Goal: Task Accomplishment & Management: Complete application form

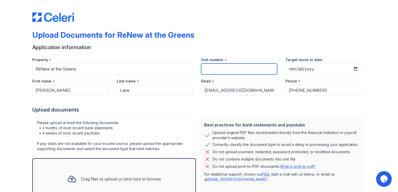
click at [231, 68] on input "Unit number" at bounding box center [239, 69] width 76 height 11
paste input "21107"
type input "21107"
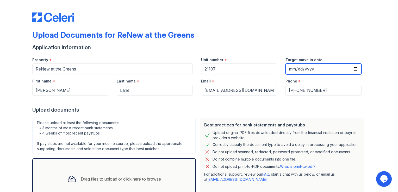
click at [353, 69] on input "Target move in date" at bounding box center [323, 69] width 76 height 11
type input "2025-10-18"
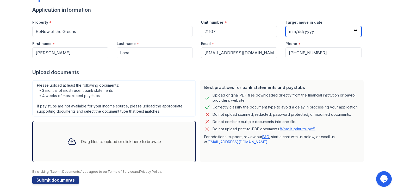
scroll to position [40, 0]
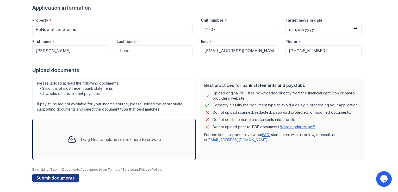
click at [68, 139] on icon at bounding box center [72, 140] width 8 height 6
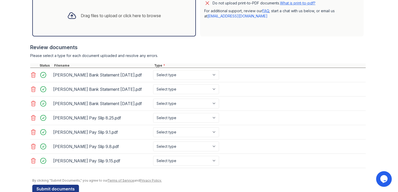
scroll to position [173, 0]
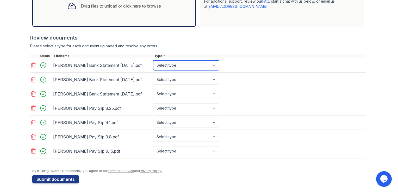
click at [211, 64] on select "Select type Paystub Bank Statement Offer Letter Tax Documents Benefit Award Let…" at bounding box center [186, 65] width 66 height 10
select select "bank_statement"
click at [153, 60] on select "Select type Paystub Bank Statement Offer Letter Tax Documents Benefit Award Let…" at bounding box center [186, 65] width 66 height 10
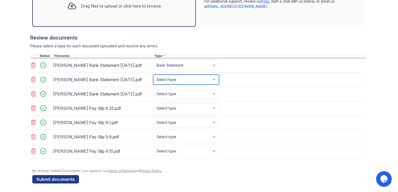
click at [215, 75] on select "Select type Paystub Bank Statement Offer Letter Tax Documents Benefit Award Let…" at bounding box center [186, 80] width 66 height 10
select select "bank_statement"
click at [153, 75] on select "Select type Paystub Bank Statement Offer Letter Tax Documents Benefit Award Let…" at bounding box center [186, 80] width 66 height 10
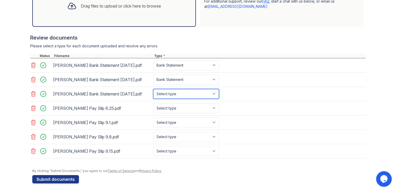
click at [201, 95] on select "Select type Paystub Bank Statement Offer Letter Tax Documents Benefit Award Let…" at bounding box center [186, 94] width 66 height 10
select select "bank_statement"
click at [153, 89] on select "Select type Paystub Bank Statement Offer Letter Tax Documents Benefit Award Let…" at bounding box center [186, 94] width 66 height 10
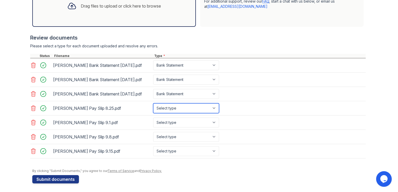
click at [187, 109] on select "Select type Paystub Bank Statement Offer Letter Tax Documents Benefit Award Let…" at bounding box center [186, 108] width 66 height 10
select select "paystub"
click at [153, 103] on select "Select type Paystub Bank Statement Offer Letter Tax Documents Benefit Award Let…" at bounding box center [186, 108] width 66 height 10
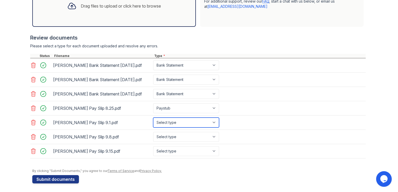
click at [207, 121] on select "Select type Paystub Bank Statement Offer Letter Tax Documents Benefit Award Let…" at bounding box center [186, 123] width 66 height 10
select select "paystub"
click at [153, 118] on select "Select type Paystub Bank Statement Offer Letter Tax Documents Benefit Award Let…" at bounding box center [186, 123] width 66 height 10
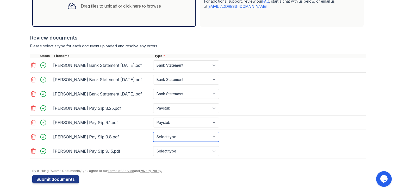
click at [188, 136] on select "Select type Paystub Bank Statement Offer Letter Tax Documents Benefit Award Let…" at bounding box center [186, 137] width 66 height 10
select select "paystub"
click at [153, 132] on select "Select type Paystub Bank Statement Offer Letter Tax Documents Benefit Award Let…" at bounding box center [186, 137] width 66 height 10
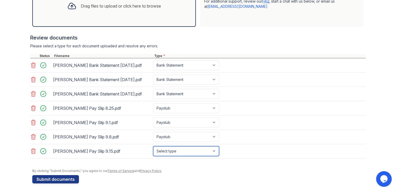
click at [170, 148] on select "Select type Paystub Bank Statement Offer Letter Tax Documents Benefit Award Let…" at bounding box center [186, 151] width 66 height 10
select select "paystub"
click at [153, 146] on select "Select type Paystub Bank Statement Offer Letter Tax Documents Benefit Award Let…" at bounding box center [186, 151] width 66 height 10
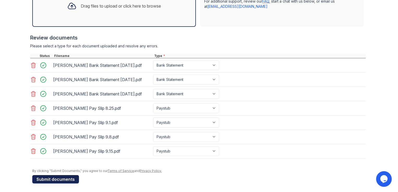
click at [54, 176] on button "Submit documents" at bounding box center [55, 179] width 47 height 8
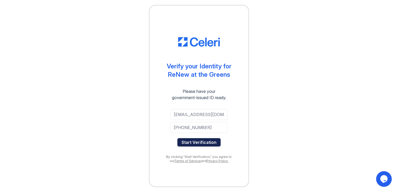
click at [197, 142] on button "Start Verification" at bounding box center [198, 142] width 43 height 8
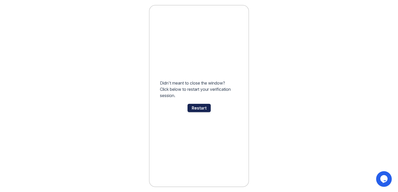
click at [200, 109] on div "Restart" at bounding box center [198, 108] width 23 height 8
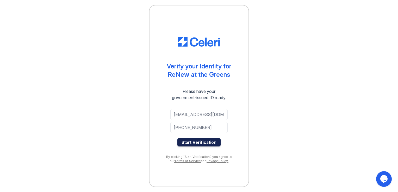
click at [207, 144] on button "Start Verification" at bounding box center [198, 142] width 43 height 8
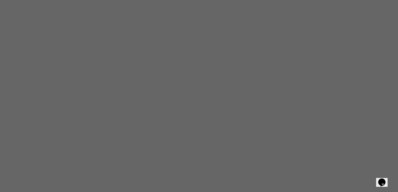
click at [380, 178] on icon "Opens Chat This icon Opens the chat window." at bounding box center [382, 182] width 8 height 8
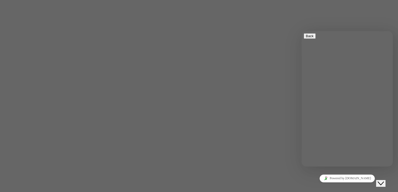
click at [310, 178] on div "Powered by tawk.to" at bounding box center [347, 179] width 87 height 8
click at [384, 181] on div "Close Chat This icon closes the chat window." at bounding box center [381, 183] width 6 height 6
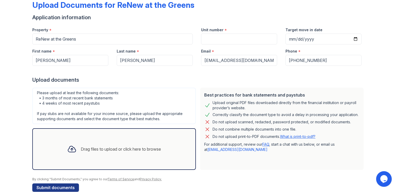
scroll to position [31, 0]
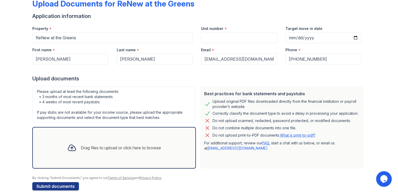
drag, startPoint x: 251, startPoint y: 112, endPoint x: 359, endPoint y: 114, distance: 107.8
click at [359, 114] on div "Best practices for bank statements and paystubs Upload original PDF files downl…" at bounding box center [282, 127] width 164 height 82
click at [352, 123] on div "Do not upload scanned, redacted, password protected, or modified documents." at bounding box center [281, 121] width 155 height 6
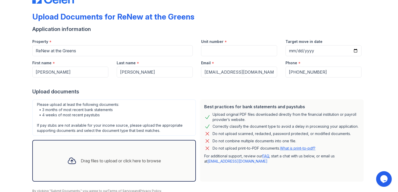
scroll to position [18, 0]
click at [208, 50] on input "Unit number" at bounding box center [239, 50] width 76 height 11
type input "21107"
click at [315, 49] on input "Target move in date" at bounding box center [323, 50] width 76 height 11
click at [356, 51] on input "Target move in date" at bounding box center [323, 50] width 76 height 11
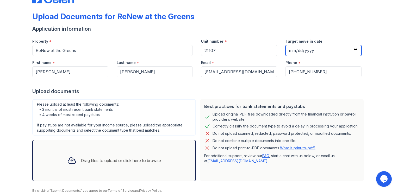
click at [356, 51] on input "Target move in date" at bounding box center [323, 50] width 76 height 11
type input "2025-10-18"
click at [362, 78] on div at bounding box center [198, 82] width 333 height 10
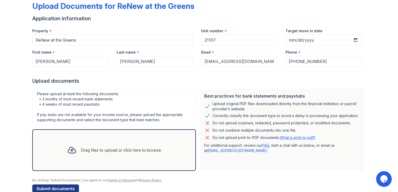
scroll to position [40, 0]
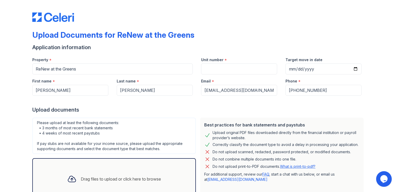
scroll to position [7, 0]
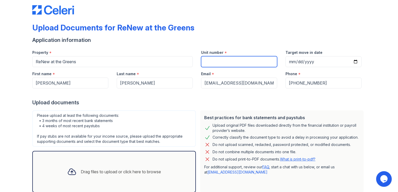
click at [210, 57] on input "Unit number" at bounding box center [239, 61] width 76 height 11
type input "21107"
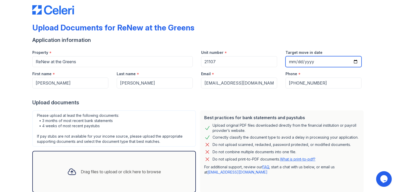
click at [353, 60] on input "Target move in date" at bounding box center [323, 61] width 76 height 11
type input "2025-10-18"
click at [366, 96] on div "Upload Documents for ReNew at the Greens Application information Property * ReN…" at bounding box center [198, 109] width 381 height 232
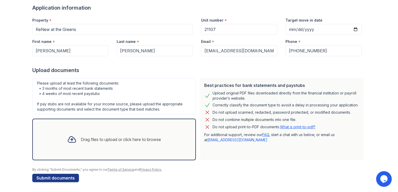
click at [122, 134] on div "Drag files to upload or click here to browse" at bounding box center [114, 140] width 102 height 18
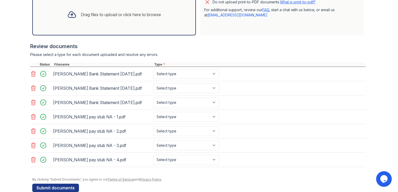
scroll to position [173, 0]
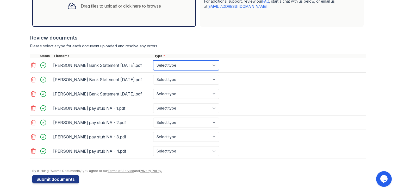
click at [215, 68] on select "Select type Paystub Bank Statement Offer Letter Tax Documents Benefit Award Let…" at bounding box center [186, 65] width 66 height 10
select select "bank_statement"
click at [153, 60] on select "Select type Paystub Bank Statement Offer Letter Tax Documents Benefit Award Let…" at bounding box center [186, 65] width 66 height 10
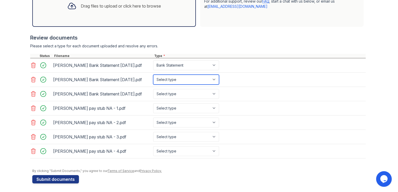
click at [211, 80] on select "Select type Paystub Bank Statement Offer Letter Tax Documents Benefit Award Let…" at bounding box center [186, 80] width 66 height 10
select select "bank_statement"
click at [153, 75] on select "Select type Paystub Bank Statement Offer Letter Tax Documents Benefit Award Let…" at bounding box center [186, 80] width 66 height 10
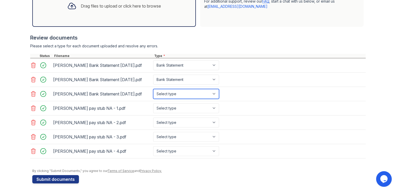
click at [208, 92] on select "Select type Paystub Bank Statement Offer Letter Tax Documents Benefit Award Let…" at bounding box center [186, 94] width 66 height 10
select select "bank_statement"
click at [153, 89] on select "Select type Paystub Bank Statement Offer Letter Tax Documents Benefit Award Let…" at bounding box center [186, 94] width 66 height 10
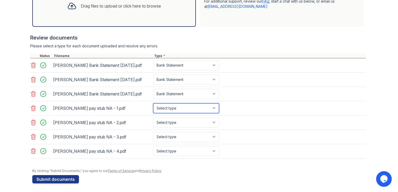
click at [211, 107] on select "Select type Paystub Bank Statement Offer Letter Tax Documents Benefit Award Let…" at bounding box center [186, 108] width 66 height 10
select select "paystub"
click at [153, 103] on select "Select type Paystub Bank Statement Offer Letter Tax Documents Benefit Award Let…" at bounding box center [186, 108] width 66 height 10
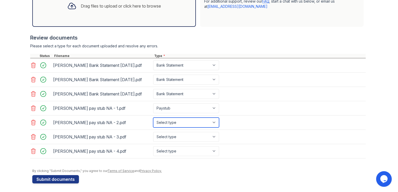
click at [204, 120] on select "Select type Paystub Bank Statement Offer Letter Tax Documents Benefit Award Let…" at bounding box center [186, 123] width 66 height 10
select select "paystub"
click at [153, 118] on select "Select type Paystub Bank Statement Offer Letter Tax Documents Benefit Award Let…" at bounding box center [186, 123] width 66 height 10
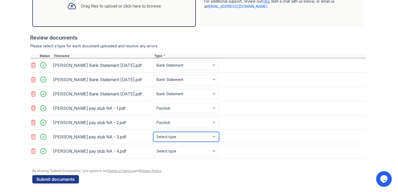
click at [198, 136] on select "Select type Paystub Bank Statement Offer Letter Tax Documents Benefit Award Let…" at bounding box center [186, 137] width 66 height 10
select select "paystub"
click at [153, 132] on select "Select type Paystub Bank Statement Offer Letter Tax Documents Benefit Award Let…" at bounding box center [186, 137] width 66 height 10
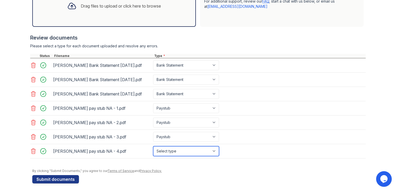
click at [202, 147] on select "Select type Paystub Bank Statement Offer Letter Tax Documents Benefit Award Let…" at bounding box center [186, 151] width 66 height 10
select select "paystub"
click at [153, 146] on select "Select type Paystub Bank Statement Offer Letter Tax Documents Benefit Award Let…" at bounding box center [186, 151] width 66 height 10
click at [387, 104] on main "Upload Documents for ReNew at the Greens Application information Property * ReN…" at bounding box center [199, 96] width 398 height 192
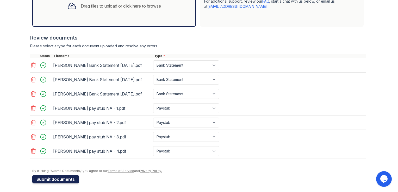
click at [52, 178] on button "Submit documents" at bounding box center [55, 179] width 47 height 8
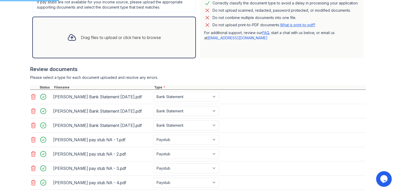
scroll to position [141, 0]
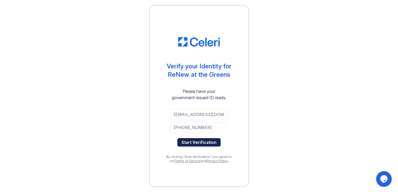
click at [202, 143] on button "Start Verification" at bounding box center [198, 142] width 43 height 8
